Goal: Obtain resource: Obtain resource

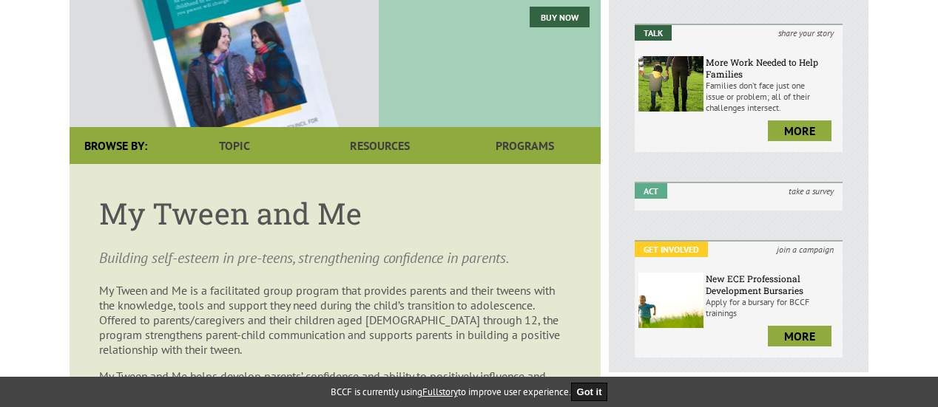
scroll to position [266, 0]
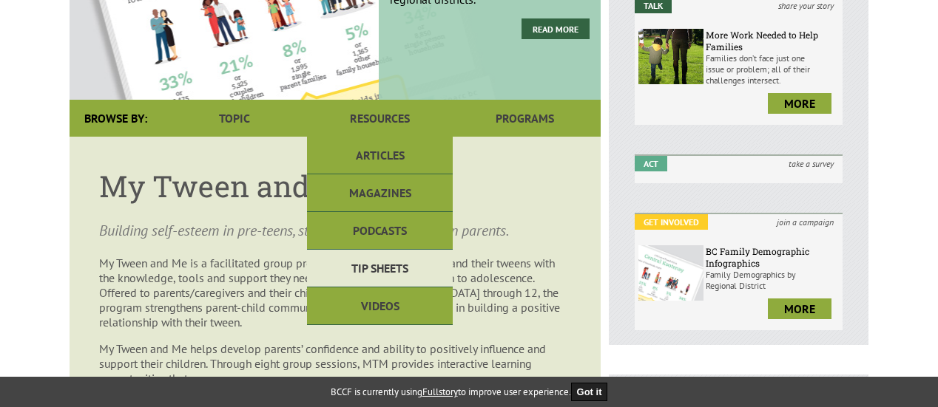
click at [394, 260] on link "Tip Sheets" at bounding box center [379, 269] width 145 height 38
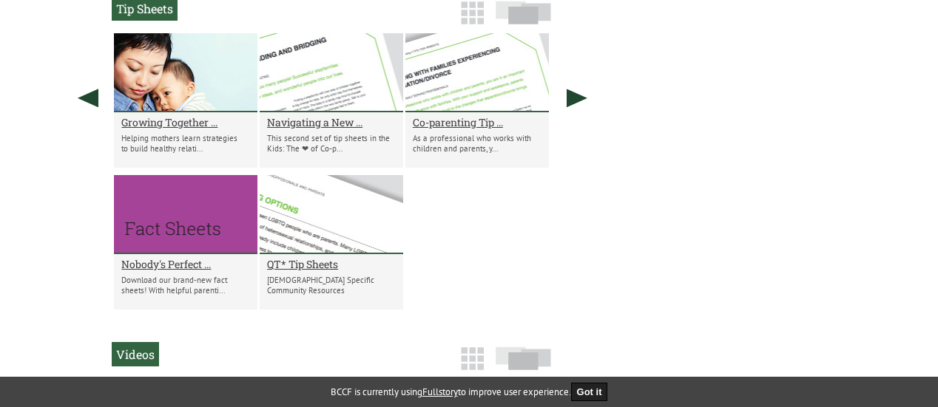
scroll to position [1298, 0]
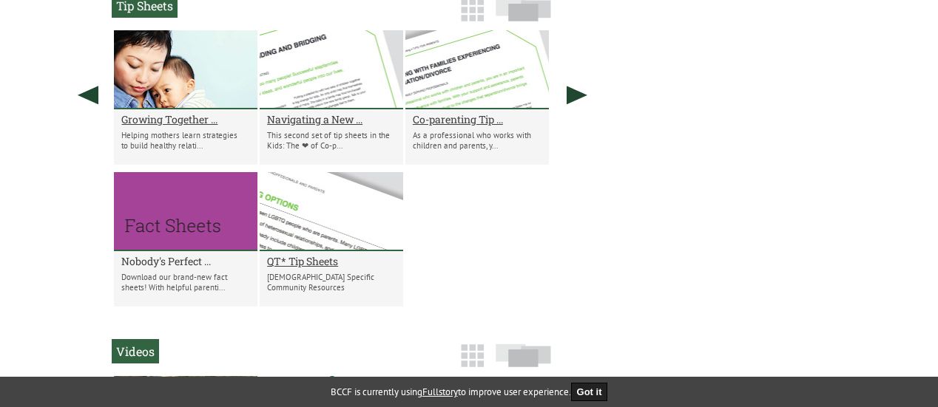
click at [194, 263] on h2 "Nobody's Perfect ..." at bounding box center [185, 261] width 129 height 14
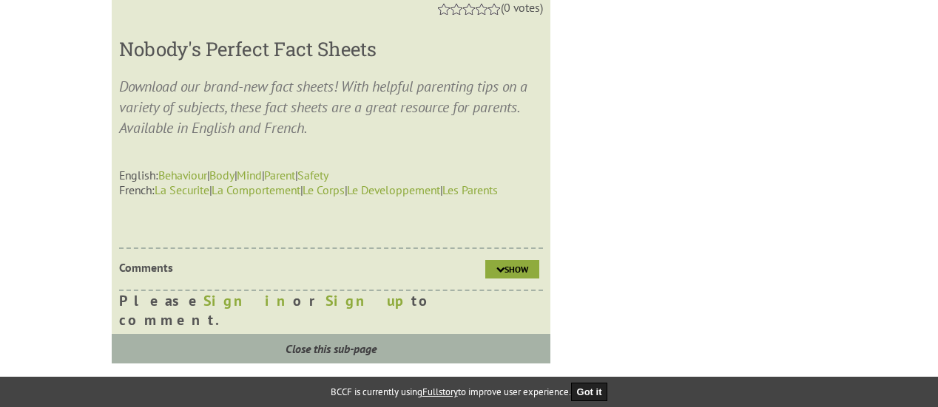
scroll to position [1676, 0]
click at [295, 178] on link "Parent" at bounding box center [279, 174] width 31 height 15
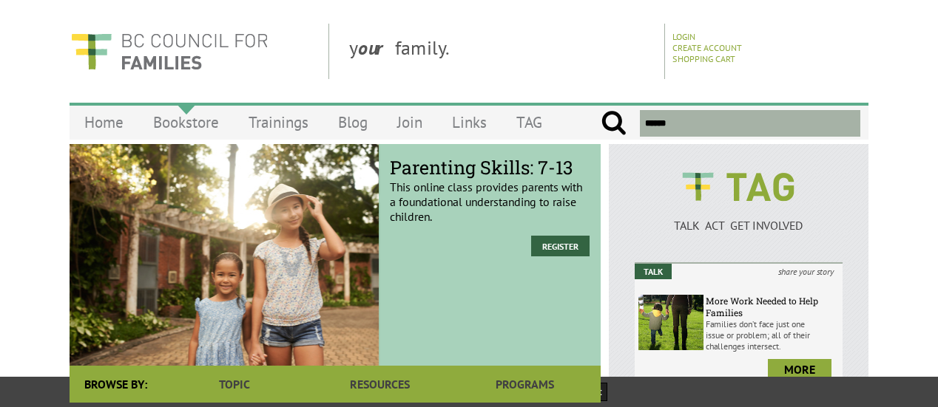
click at [218, 123] on link "Bookstore" at bounding box center [185, 122] width 95 height 35
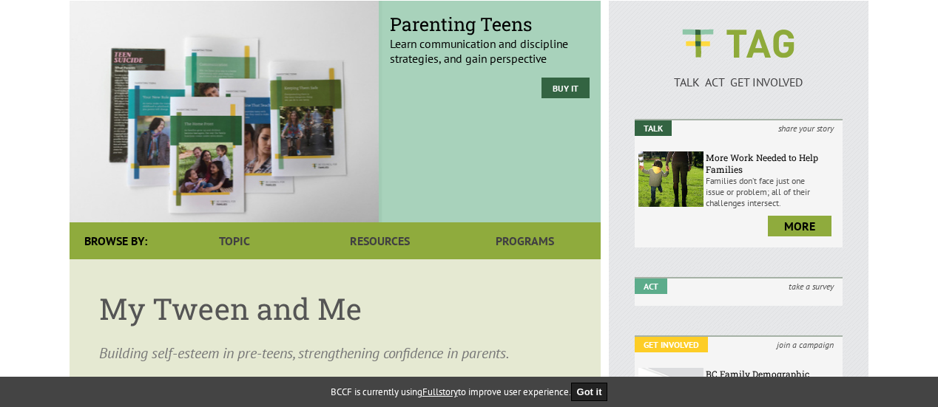
scroll to position [145, 0]
